Goal: Book appointment/travel/reservation

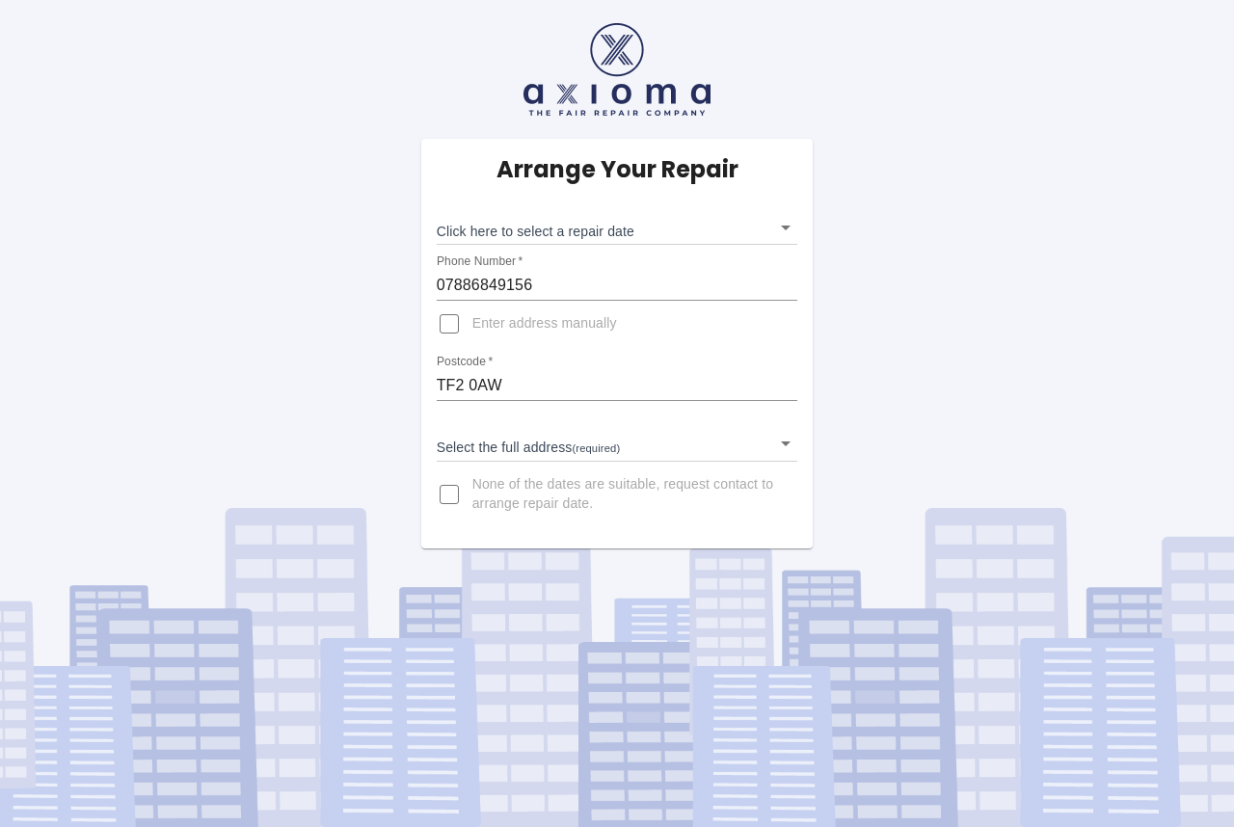
click at [535, 446] on body "Arrange Your Repair Click here to select a repair date ​ Phone Number   * 07886…" at bounding box center [617, 413] width 1234 height 827
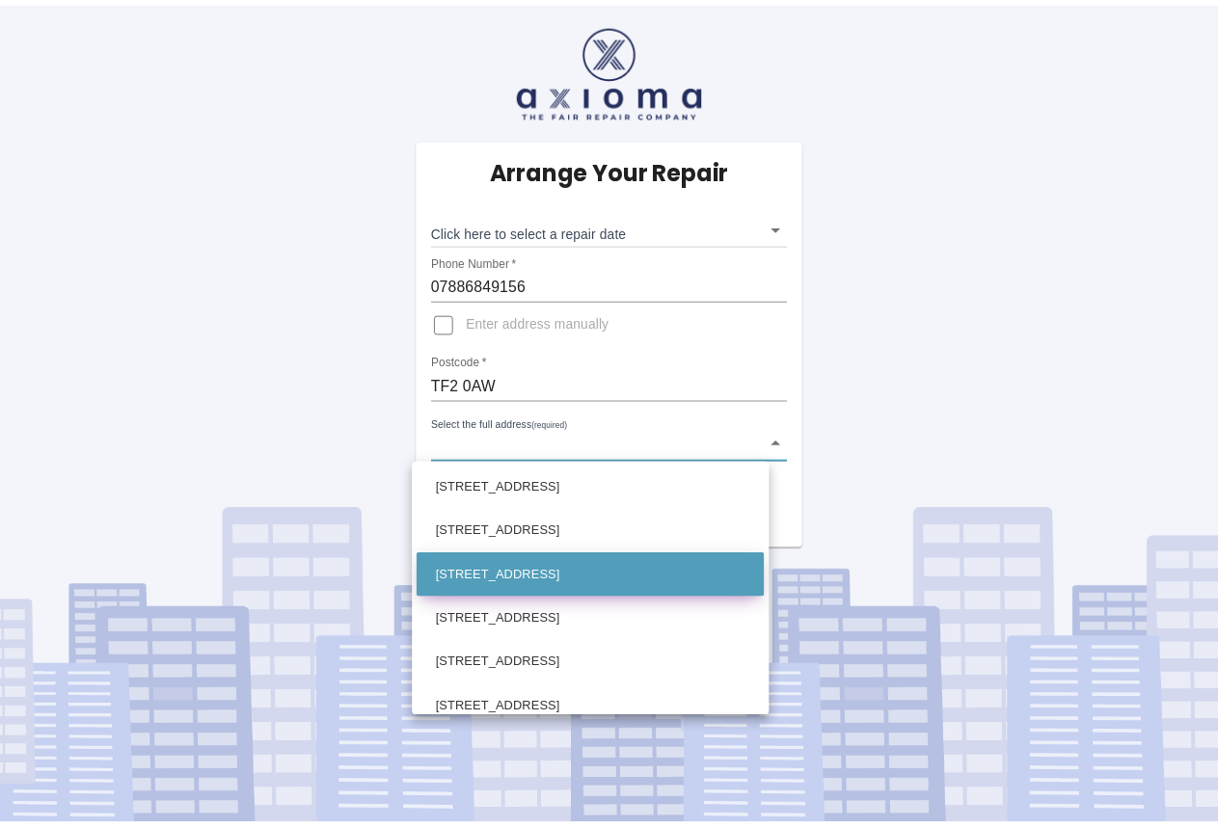
scroll to position [654, 0]
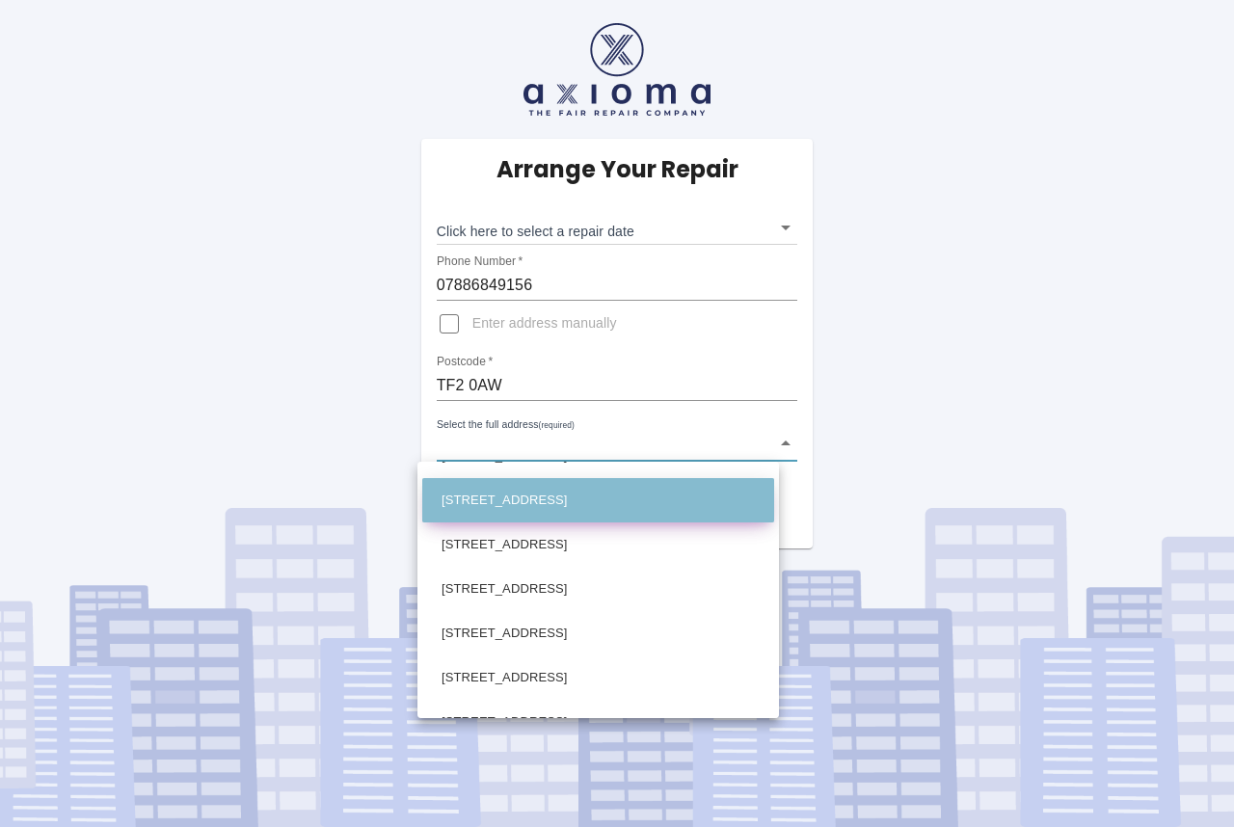
click at [589, 505] on li "16 Third Avenue Ketley Bank, Telford Shropshire" at bounding box center [598, 500] width 352 height 44
type input "16 Third Avenue Ketley Bank, Telford Shropshire"
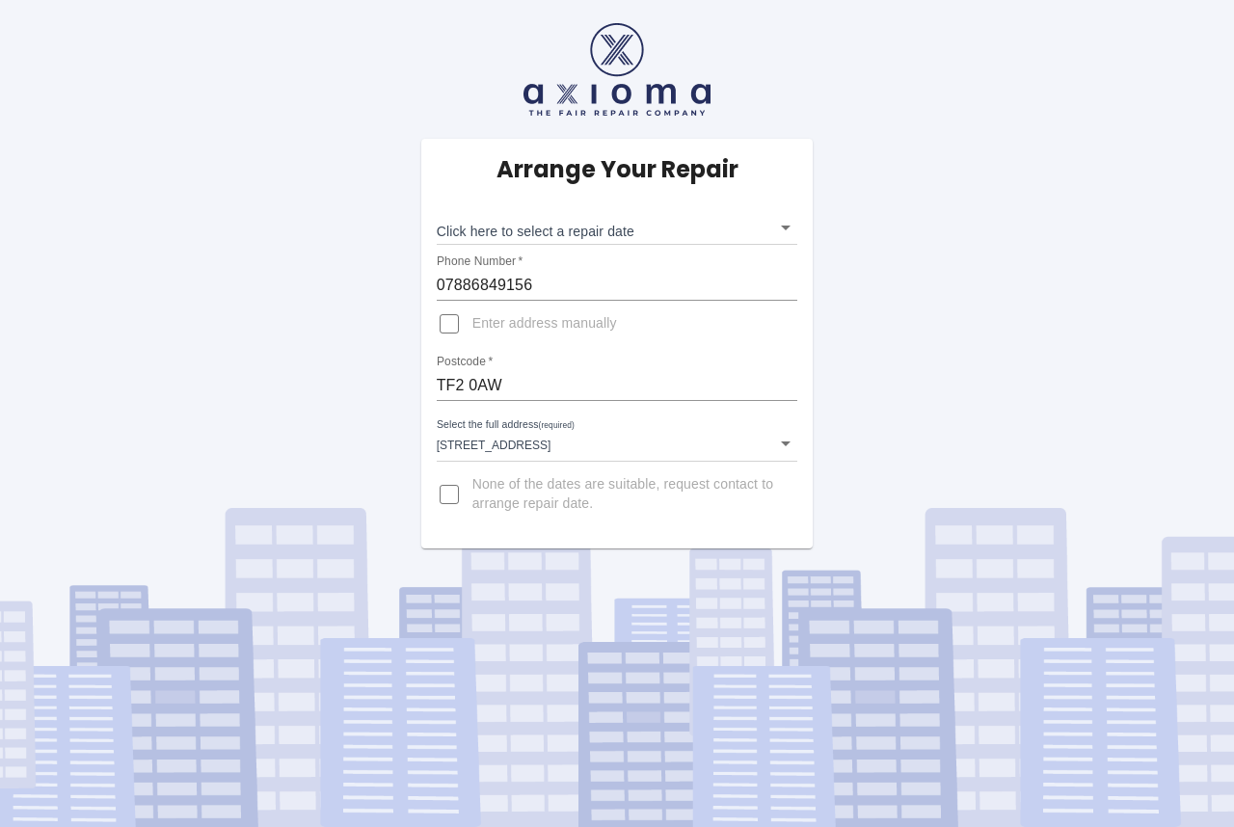
click at [889, 453] on div "Arrange Your Repair Click here to select a repair date ​ Phone Number   * 07886…" at bounding box center [617, 274] width 1263 height 549
click at [683, 226] on body "Arrange Your Repair Click here to select a repair date ​ Phone Number   * 07886…" at bounding box center [617, 413] width 1234 height 827
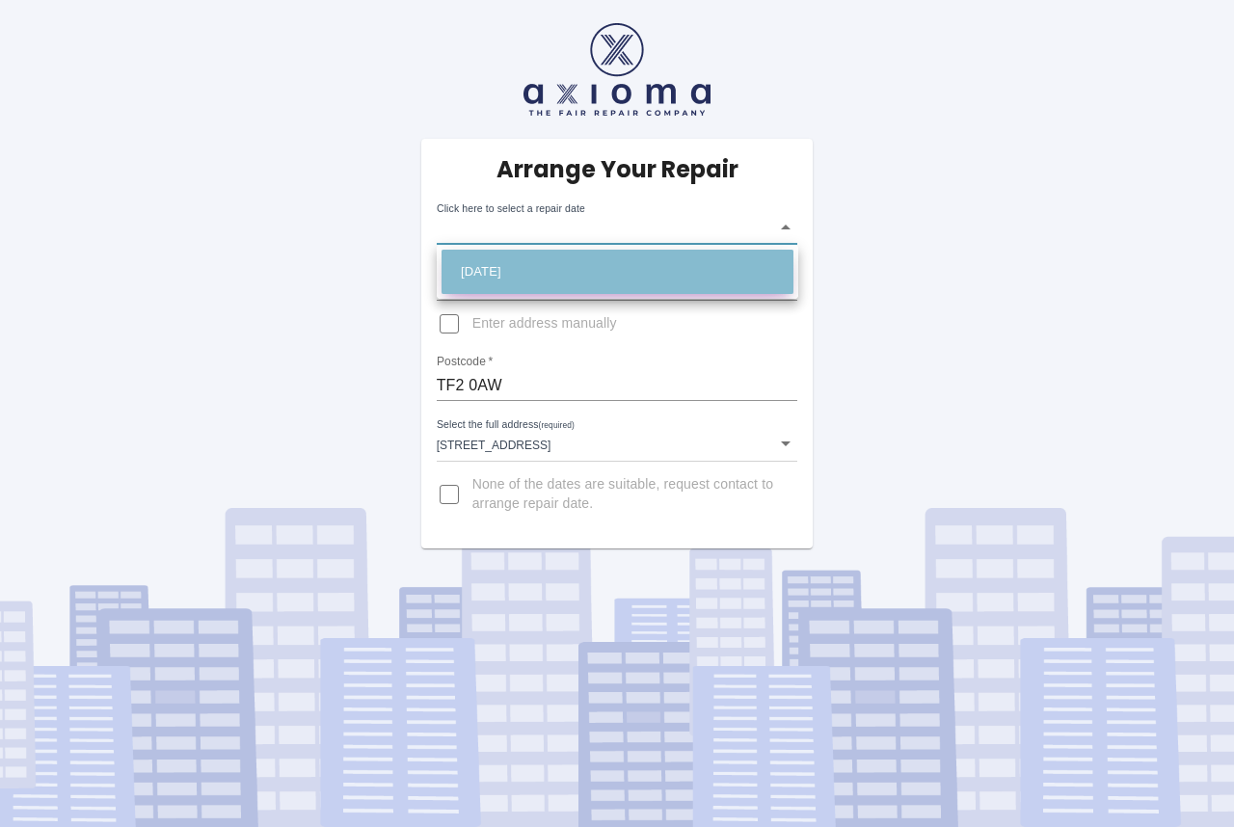
click at [531, 271] on li "Fri Sep 19 2025" at bounding box center [618, 272] width 352 height 44
type input "2025-09-19T00:00:00.000Z"
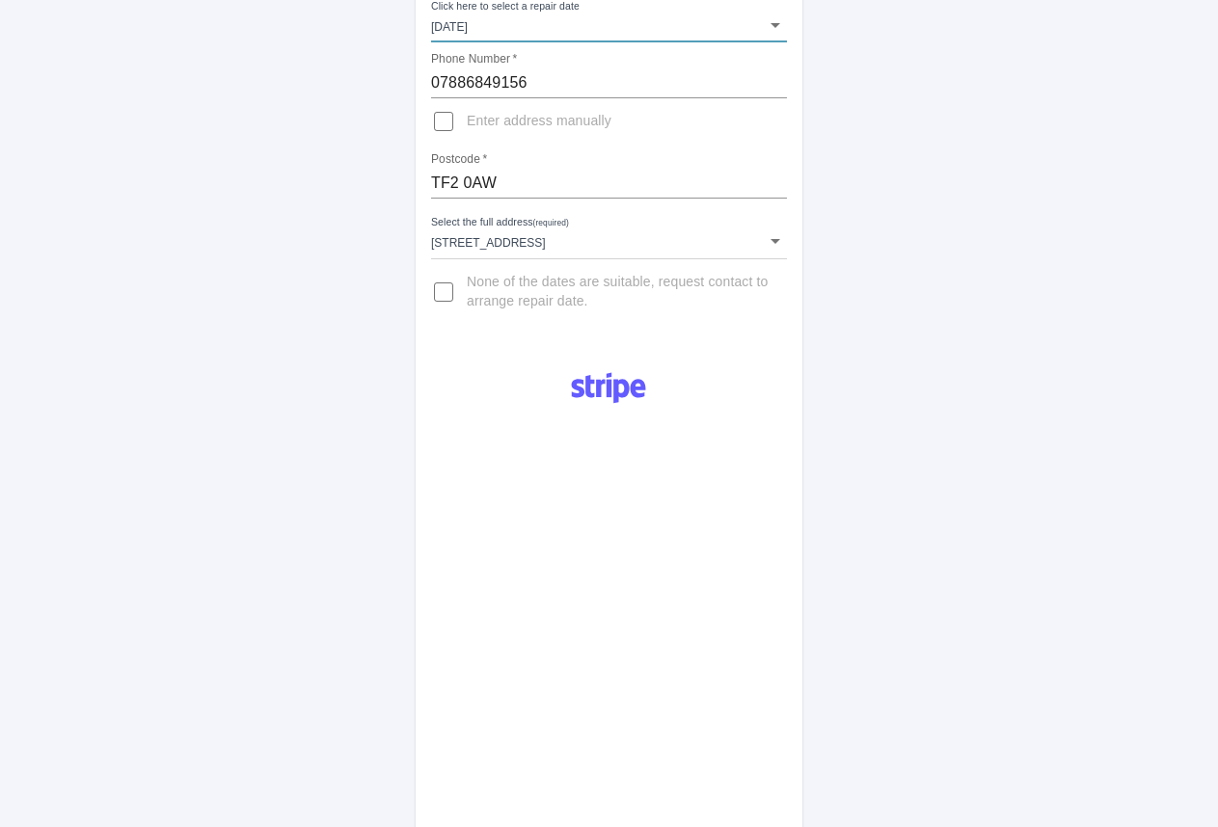
scroll to position [295, 0]
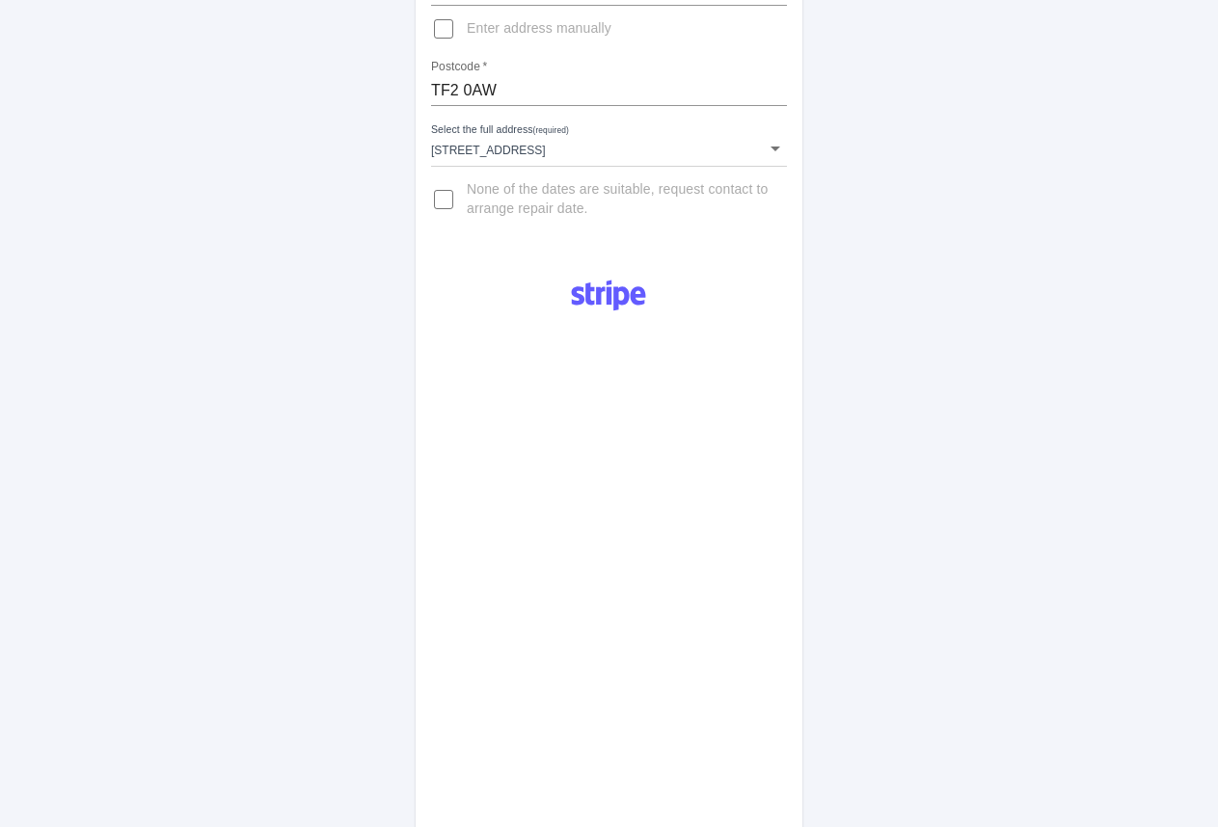
click at [846, 543] on div "Arrange Your Repair Click here to select a repair date Fri Sep 19 2025 2025-09-…" at bounding box center [609, 435] width 1247 height 1460
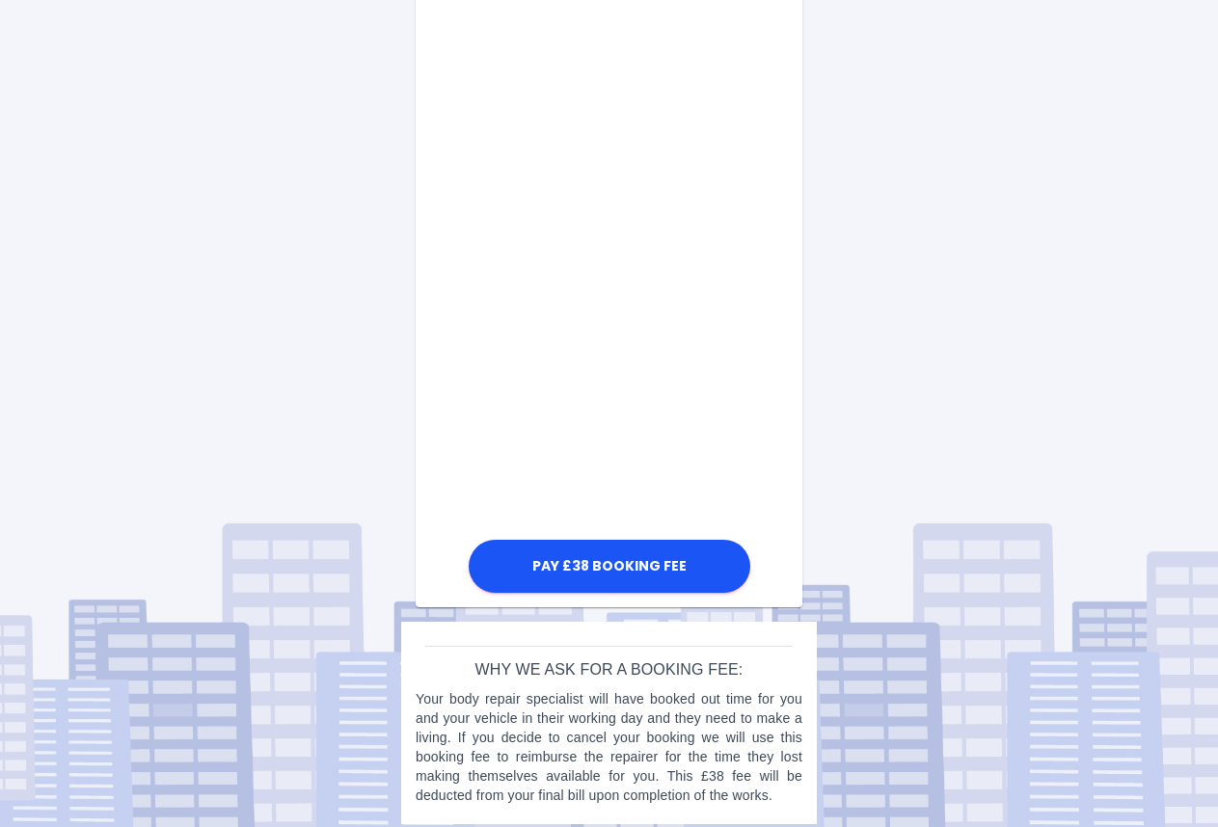
scroll to position [632, 0]
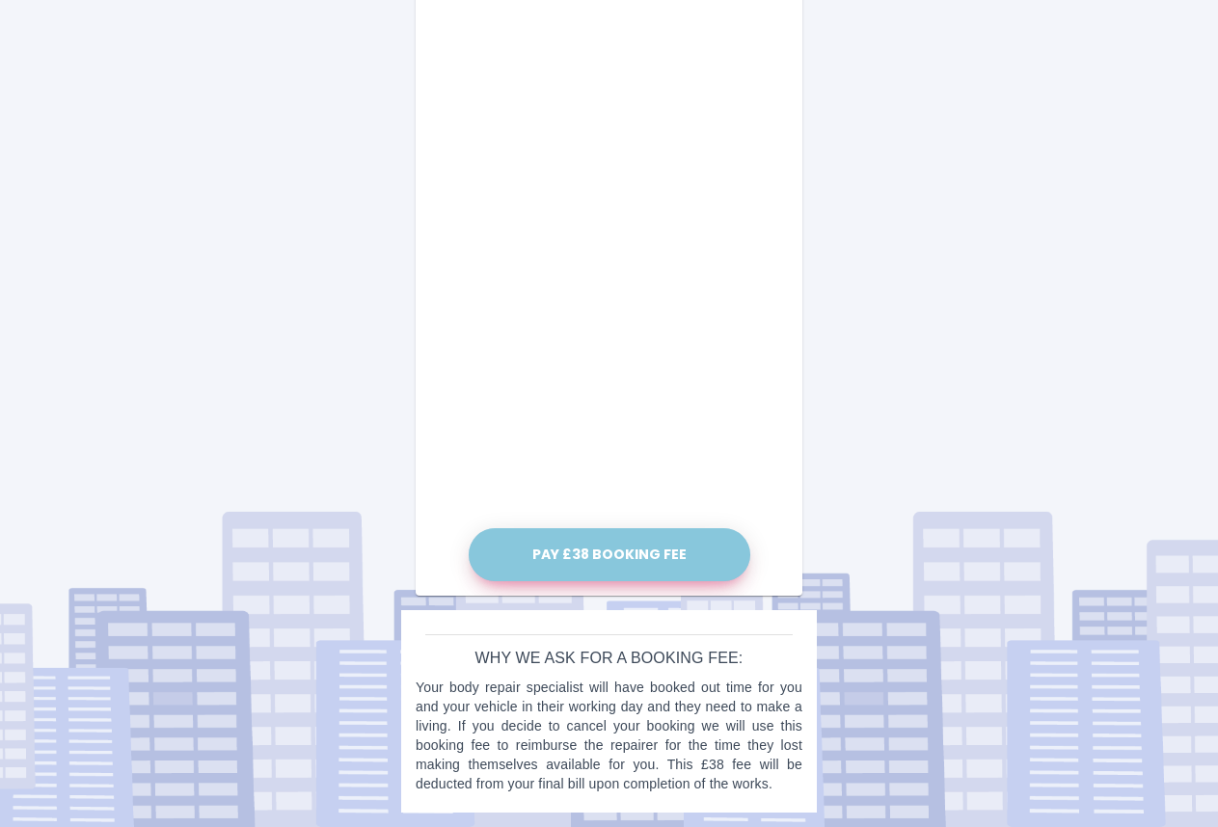
click at [588, 555] on button "Pay £38 Booking Fee" at bounding box center [610, 554] width 282 height 53
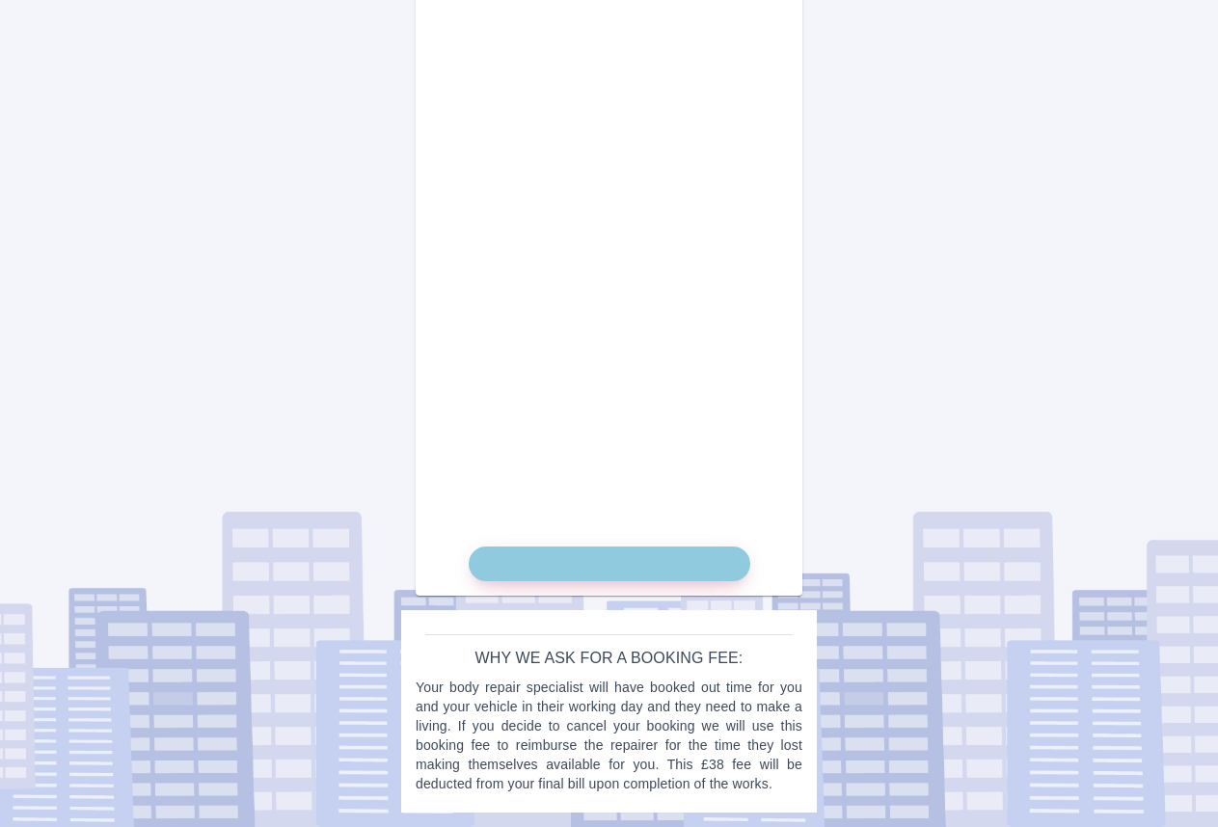
scroll to position [614, 0]
